Goal: Information Seeking & Learning: Learn about a topic

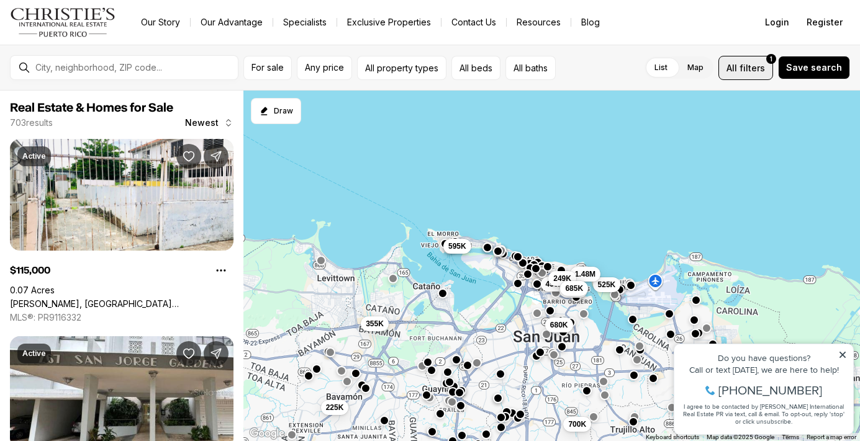
click at [749, 68] on span "filters" at bounding box center [751, 67] width 25 height 13
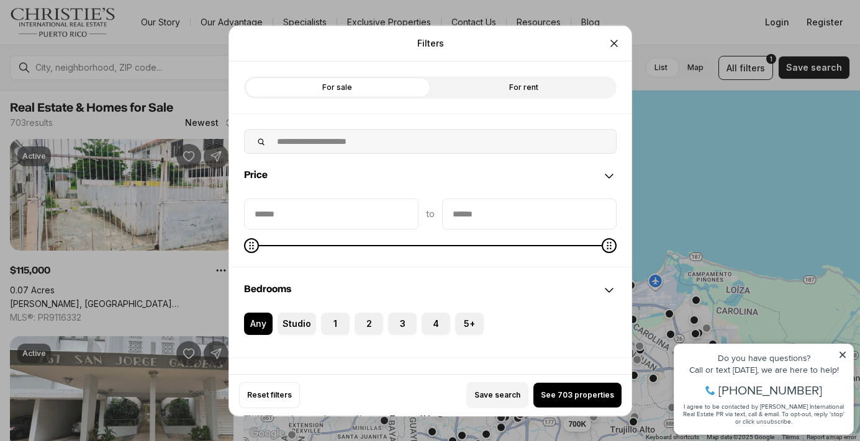
click at [349, 87] on label "For sale" at bounding box center [337, 87] width 186 height 22
click at [526, 210] on input "priceMax" at bounding box center [529, 214] width 173 height 30
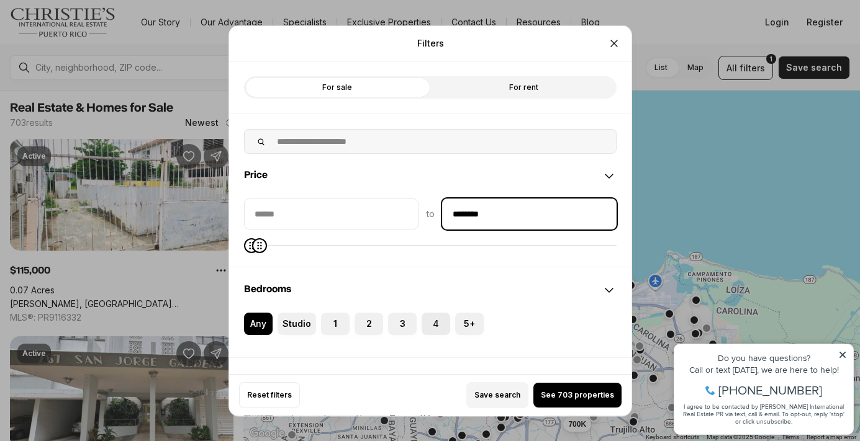
type input "********"
click at [433, 322] on label "4" at bounding box center [435, 323] width 29 height 22
click at [433, 322] on button "4" at bounding box center [427, 318] width 12 height 12
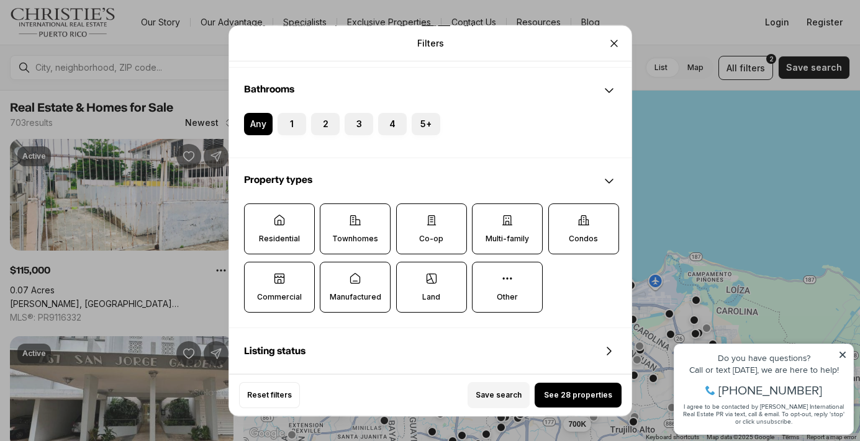
scroll to position [302, 0]
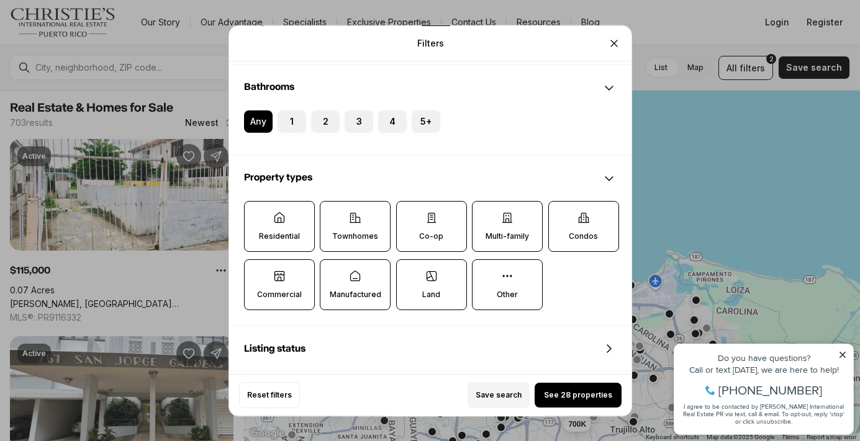
click at [286, 226] on label "Residential" at bounding box center [279, 226] width 71 height 51
click at [257, 214] on button "Residential" at bounding box center [251, 208] width 12 height 12
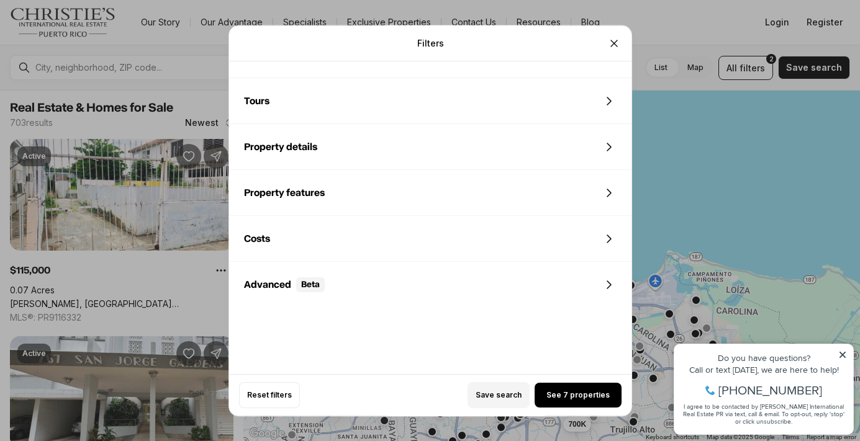
scroll to position [607, 0]
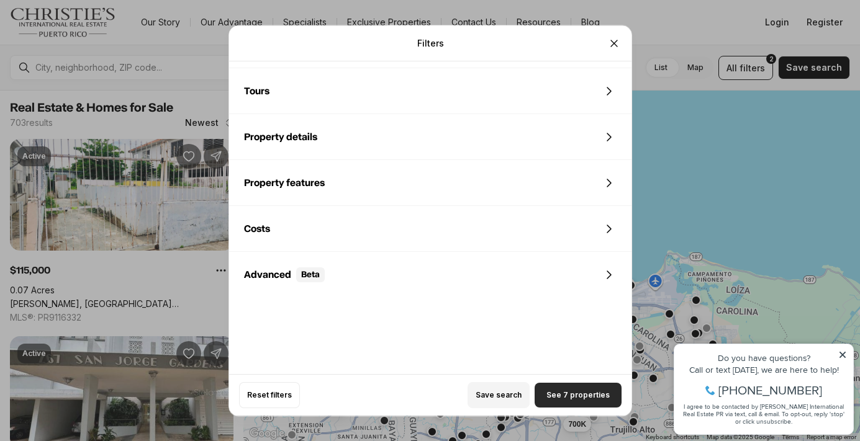
click at [578, 394] on span "See 7 properties" at bounding box center [577, 395] width 63 height 10
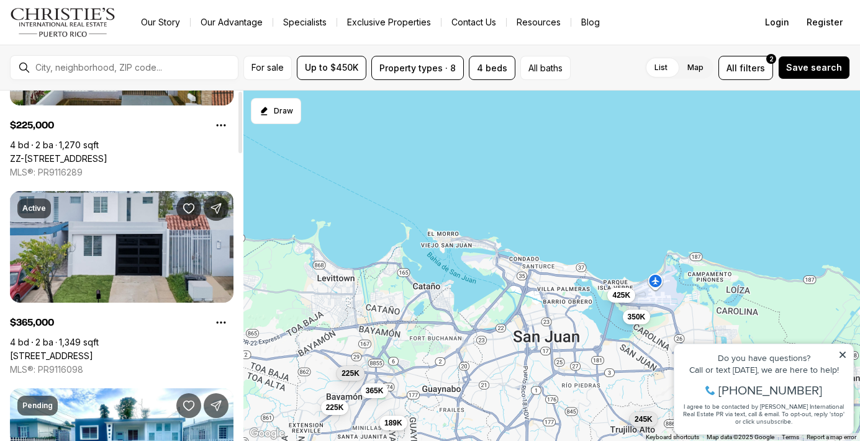
scroll to position [0, 0]
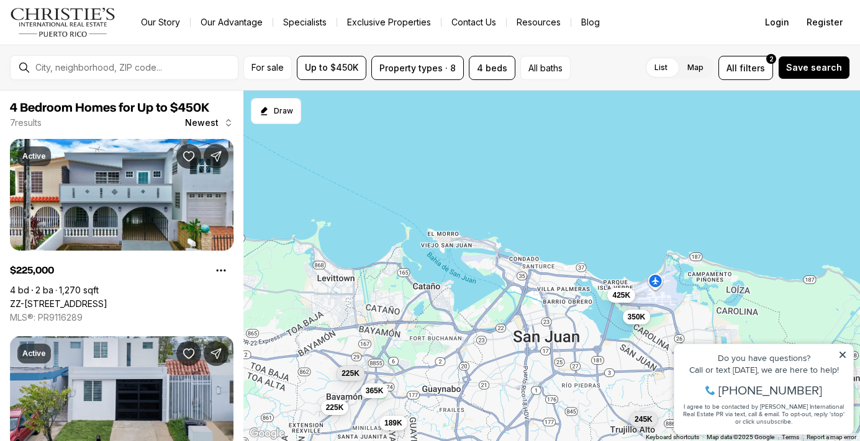
click at [47, 19] on img "Main navigation" at bounding box center [63, 22] width 106 height 30
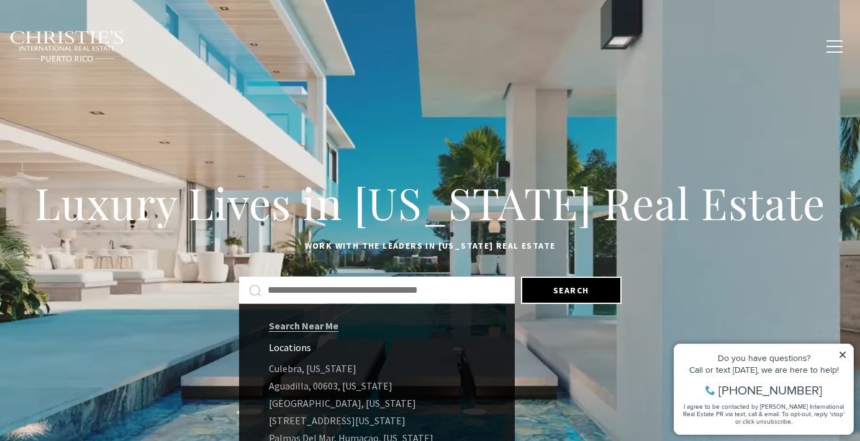
click at [315, 286] on input "Search by Address, City, or Neighborhood" at bounding box center [386, 290] width 237 height 16
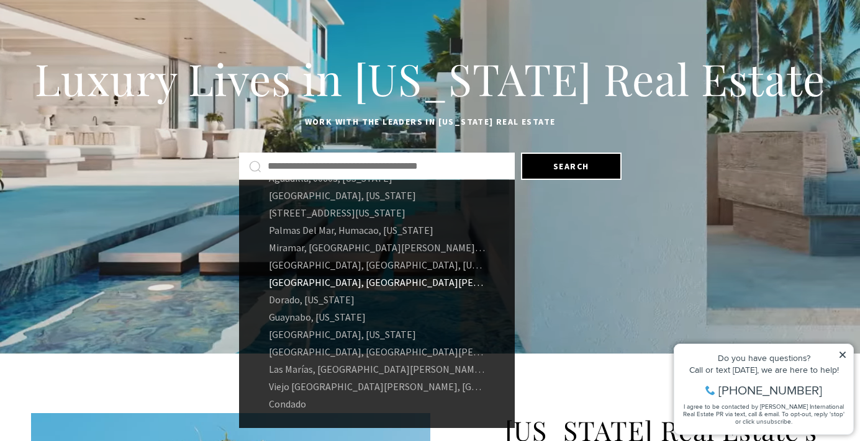
scroll to position [126, 0]
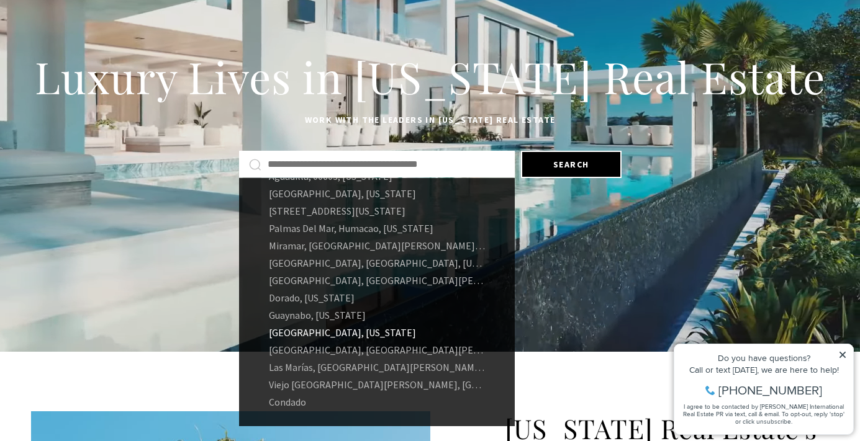
click at [306, 333] on link "[GEOGRAPHIC_DATA], [US_STATE]" at bounding box center [377, 332] width 276 height 17
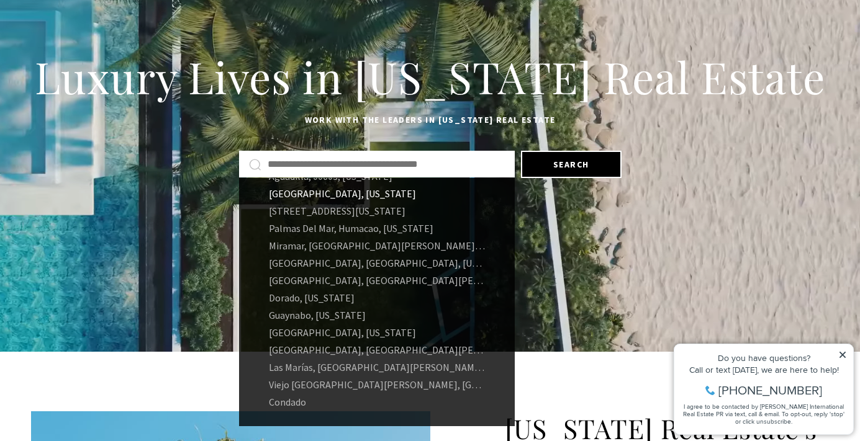
click at [346, 194] on link "[GEOGRAPHIC_DATA], [US_STATE]" at bounding box center [377, 193] width 276 height 17
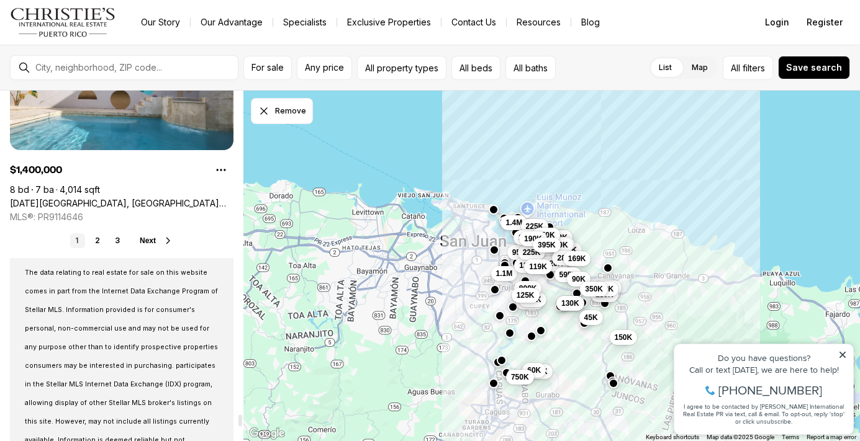
scroll to position [9379, 0]
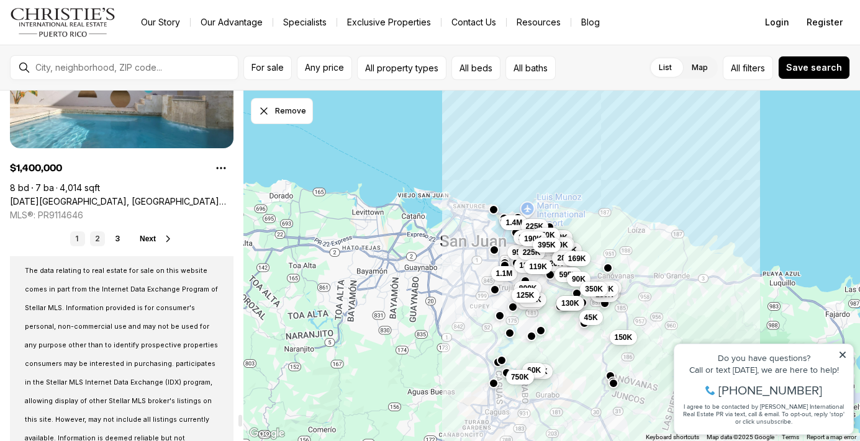
click at [96, 233] on link "2" at bounding box center [97, 239] width 15 height 15
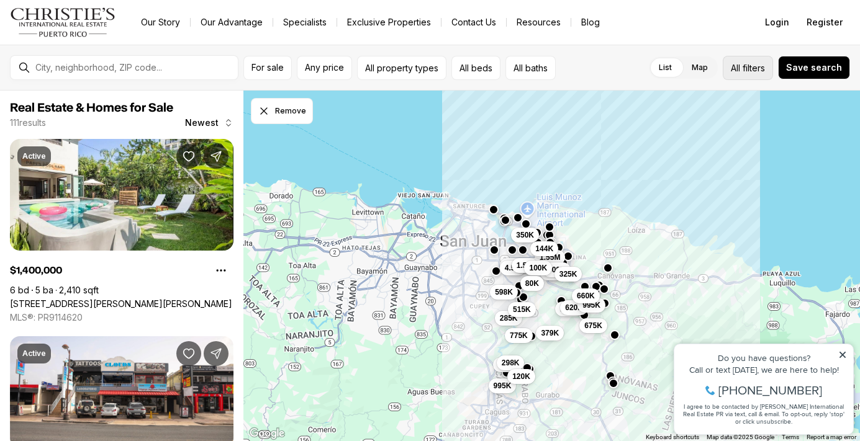
click at [757, 74] on span "filters" at bounding box center [753, 67] width 22 height 13
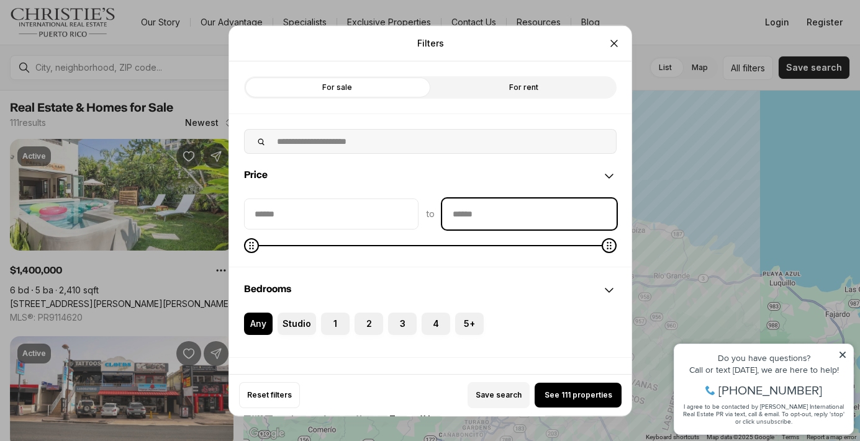
click at [524, 207] on input "priceMax" at bounding box center [529, 214] width 173 height 30
type input "********"
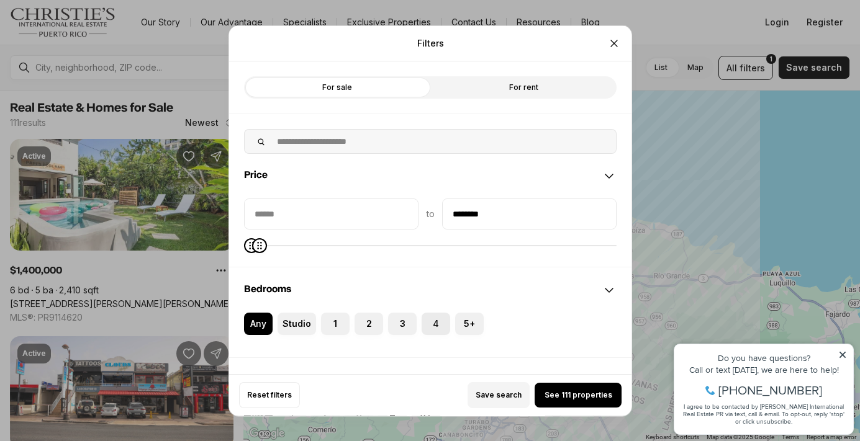
click at [433, 320] on label "4" at bounding box center [435, 323] width 29 height 22
click at [433, 320] on button "4" at bounding box center [427, 318] width 12 height 12
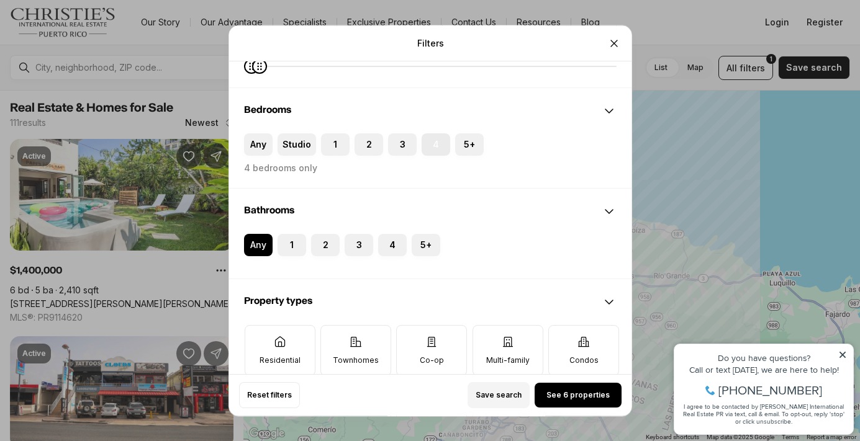
scroll to position [200, 0]
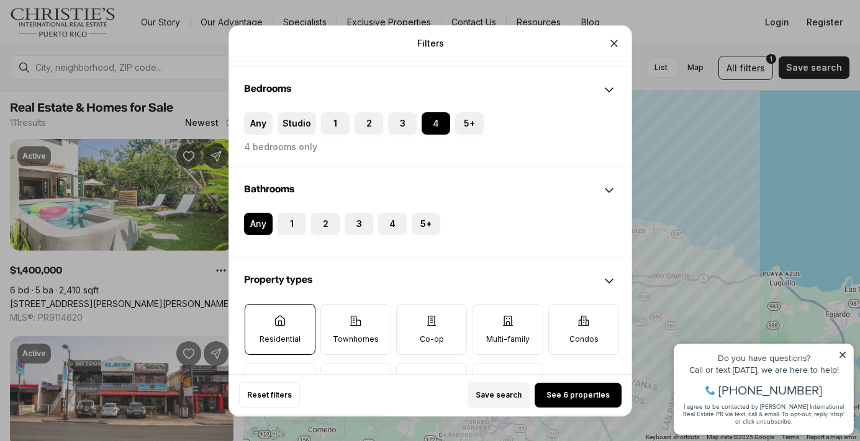
click at [263, 325] on label "Residential" at bounding box center [279, 329] width 71 height 51
click at [257, 317] on button "Residential" at bounding box center [251, 311] width 12 height 12
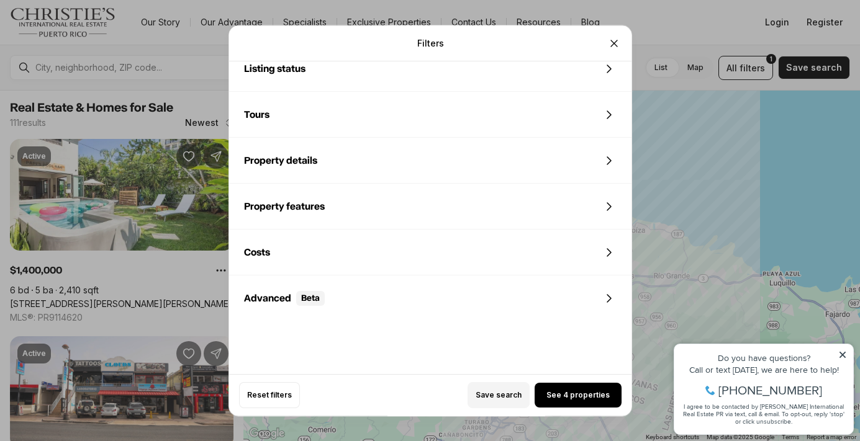
scroll to position [607, 0]
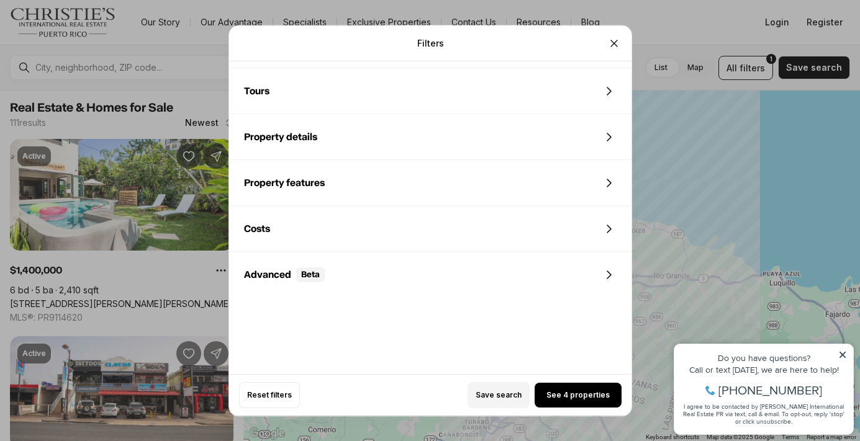
click at [460, 132] on div "Property details" at bounding box center [430, 137] width 402 height 45
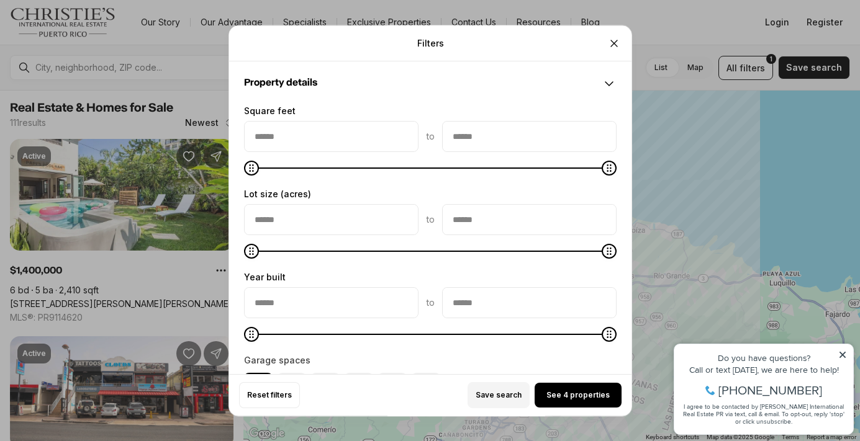
scroll to position [661, 0]
click at [614, 37] on icon "Close" at bounding box center [614, 43] width 12 height 12
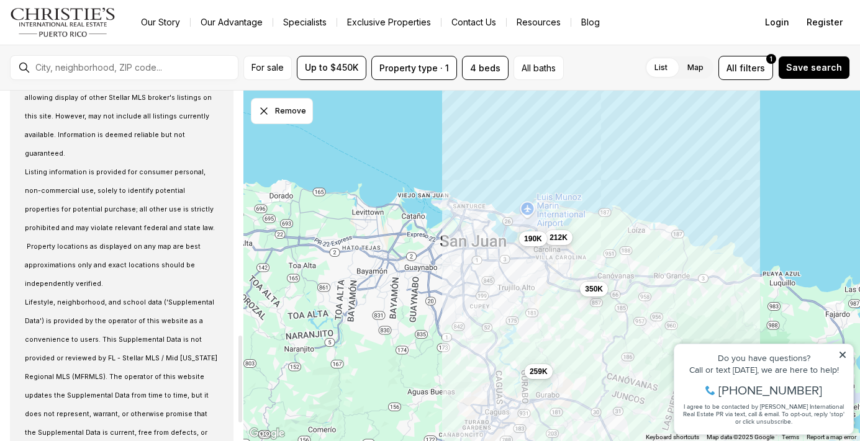
scroll to position [989, 0]
click at [44, 20] on img "Main navigation" at bounding box center [63, 22] width 106 height 30
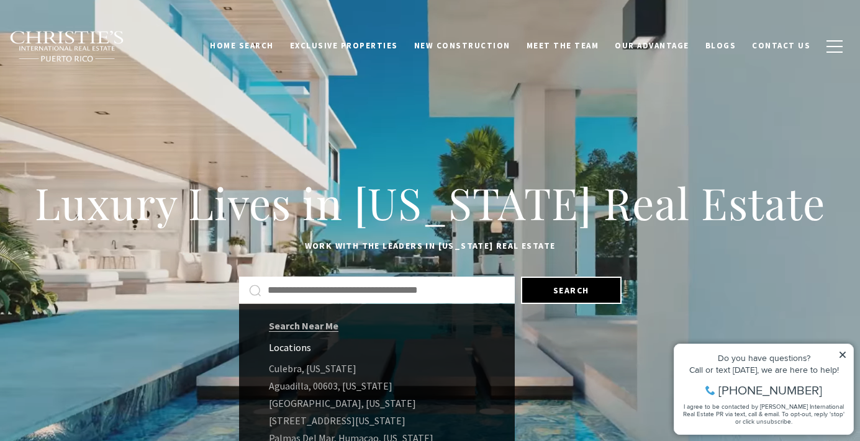
click at [290, 289] on input "Search by Address, City, or Neighborhood" at bounding box center [386, 290] width 237 height 16
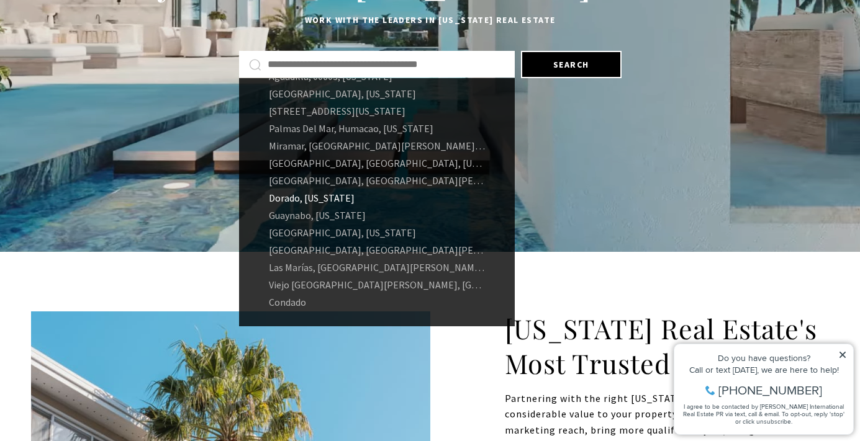
scroll to position [230, 0]
